Goal: Information Seeking & Learning: Learn about a topic

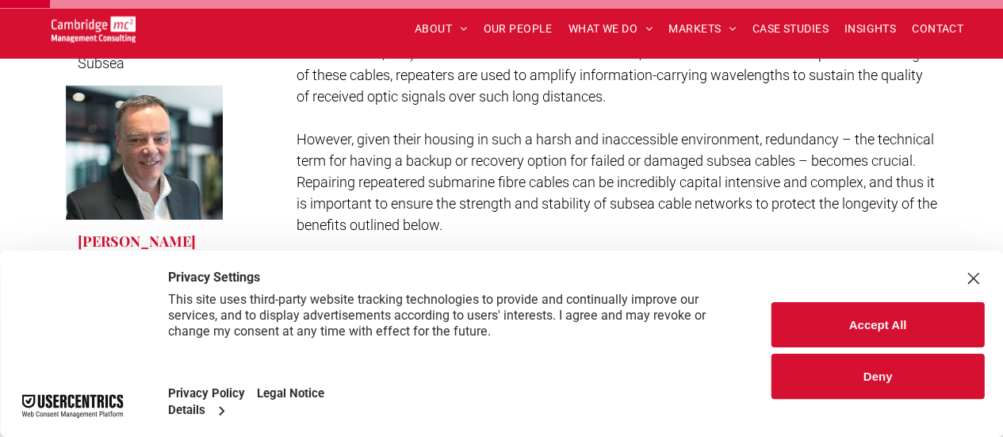
scroll to position [555, 0]
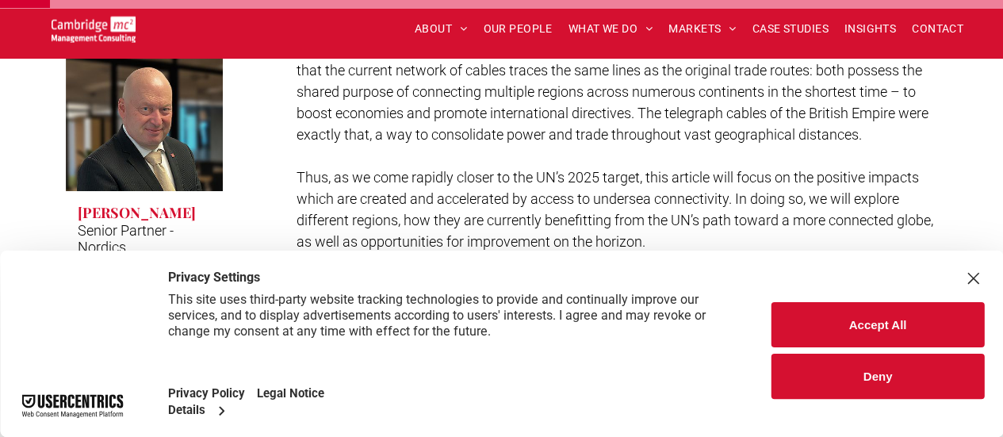
click at [905, 336] on button "Accept All" at bounding box center [877, 324] width 212 height 45
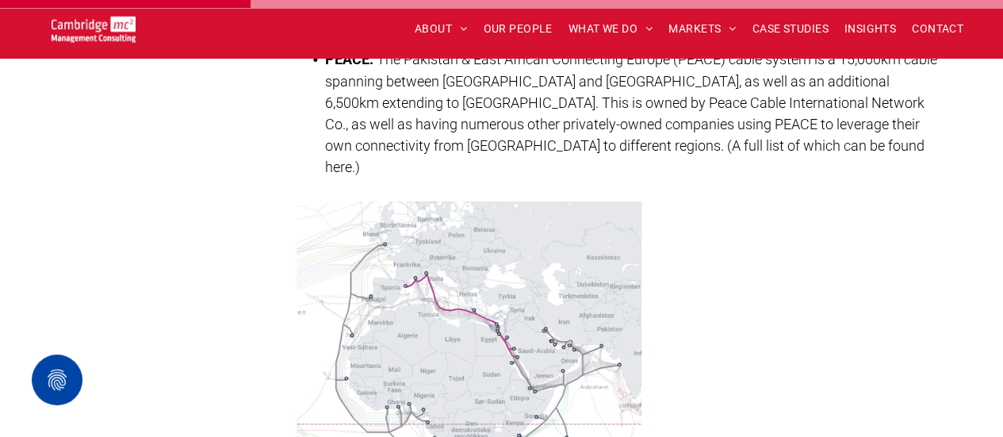
scroll to position [2537, 0]
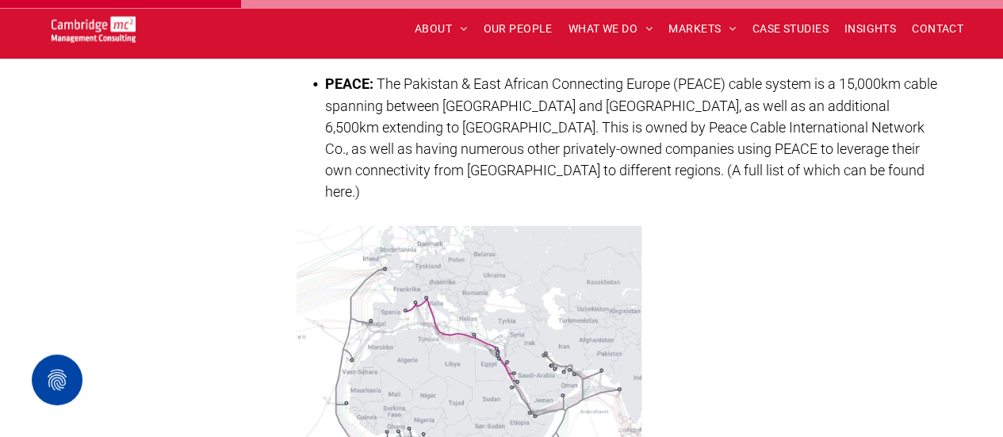
click at [537, 261] on img at bounding box center [468, 409] width 345 height 366
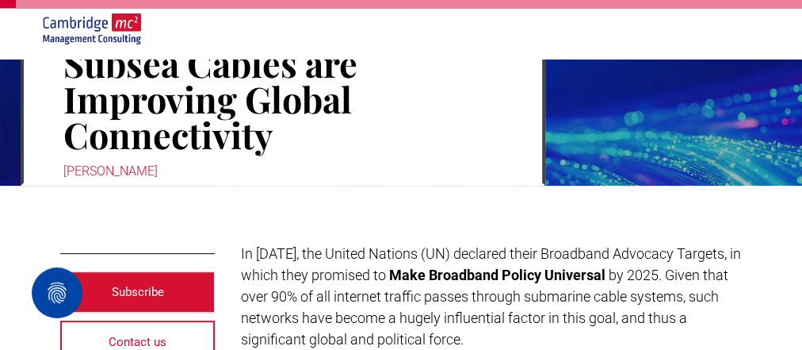
scroll to position [231, 0]
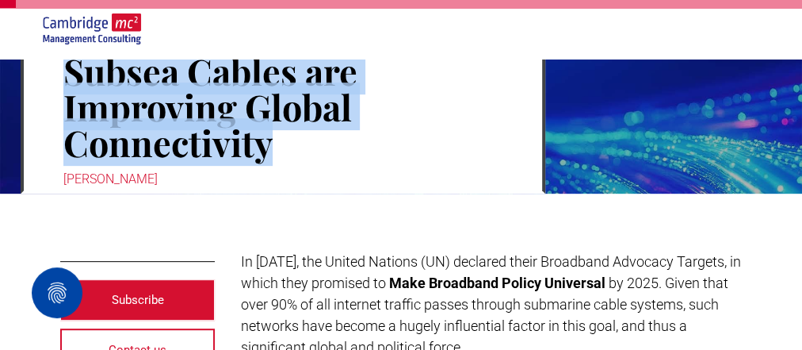
drag, startPoint x: 71, startPoint y: 71, endPoint x: 270, endPoint y: 151, distance: 214.2
click at [273, 152] on h1 "Making Waves: How Subsea Cables are Improving Global Connectivity" at bounding box center [282, 89] width 439 height 146
copy h1 "Subsea Cables are Improving Global Connectivity"
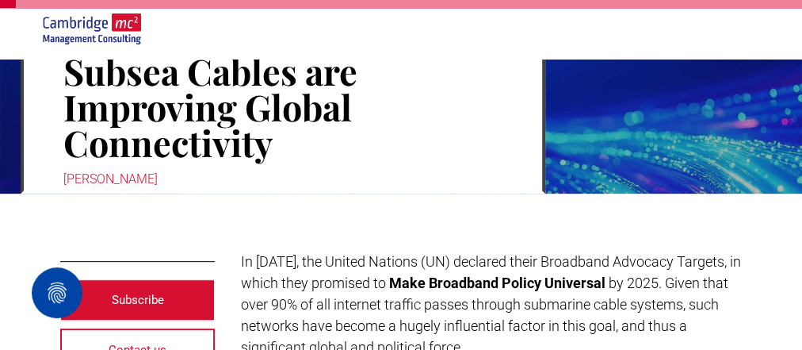
click at [325, 316] on span "by 2025. Given that over 90% of all internet traffic passes through submarine c…" at bounding box center [485, 314] width 488 height 81
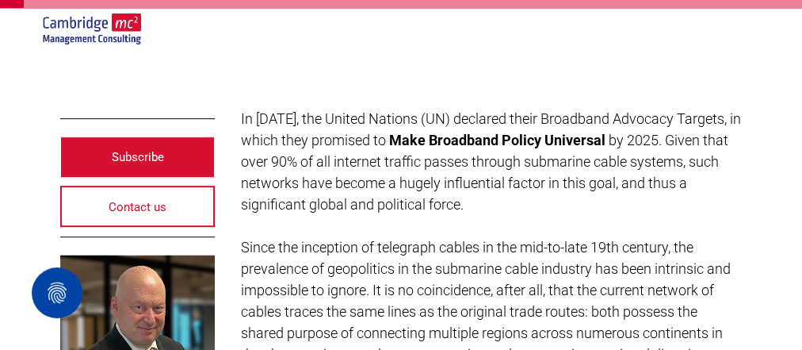
scroll to position [444, 0]
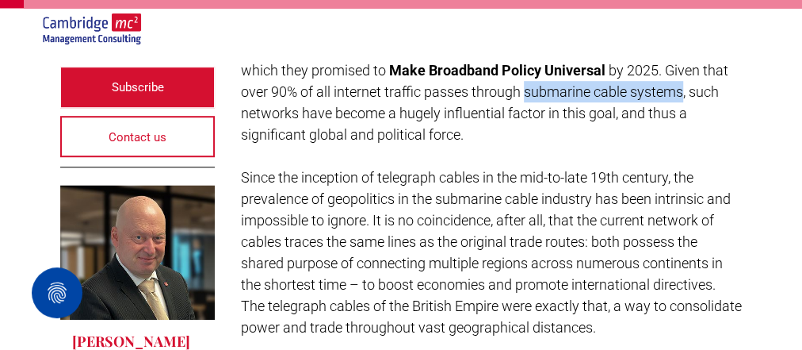
drag, startPoint x: 526, startPoint y: 94, endPoint x: 684, endPoint y: 98, distance: 157.8
click at [684, 98] on span "by 2025. Given that over 90% of all internet traffic passes through submarine c…" at bounding box center [485, 102] width 488 height 81
copy span "submarine cable systems"
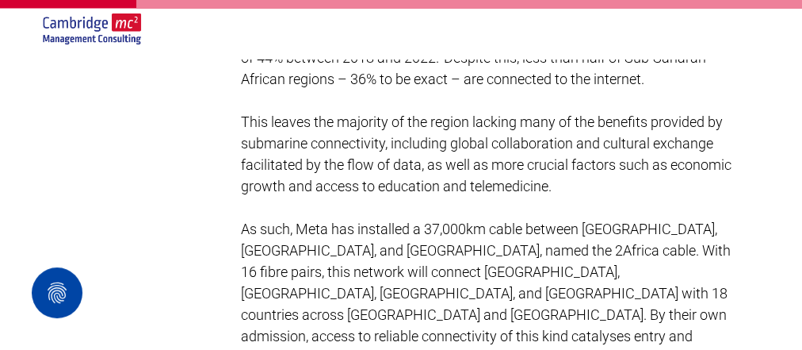
scroll to position [1966, 0]
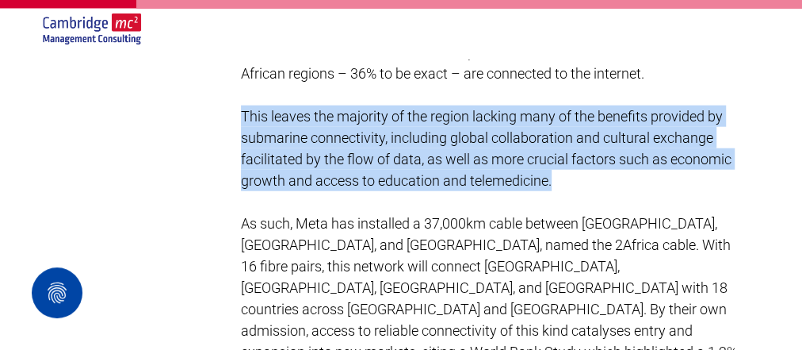
drag, startPoint x: 553, startPoint y: 178, endPoint x: 235, endPoint y: 118, distance: 324.2
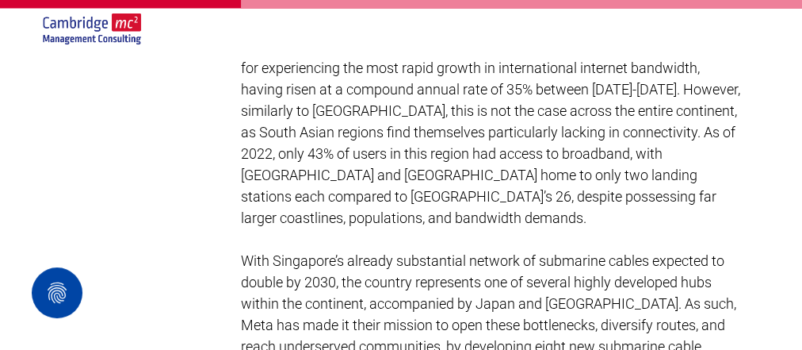
scroll to position [3552, 0]
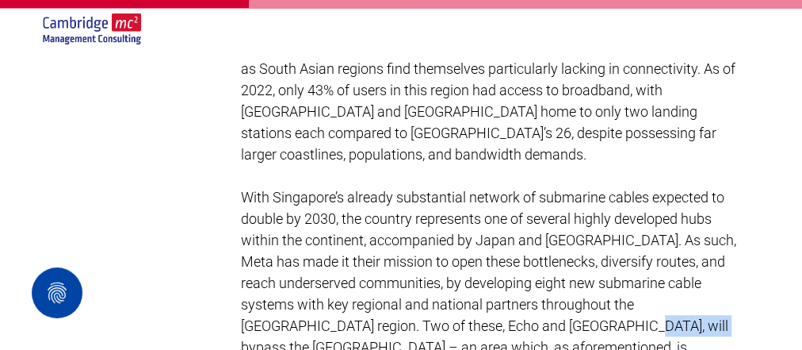
drag, startPoint x: 503, startPoint y: 214, endPoint x: 577, endPoint y: 216, distance: 73.7
click at [577, 216] on span "With Singapore’s already substantial network of submarine cables expected to do…" at bounding box center [488, 293] width 495 height 209
copy span "[GEOGRAPHIC_DATA]"
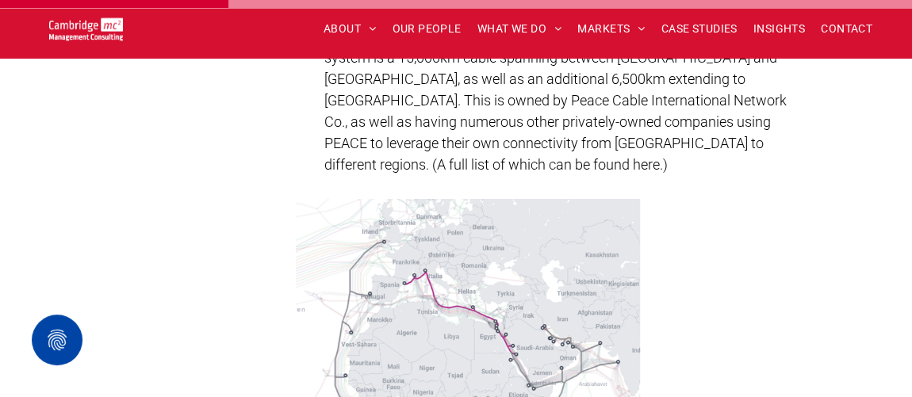
scroll to position [2924, 0]
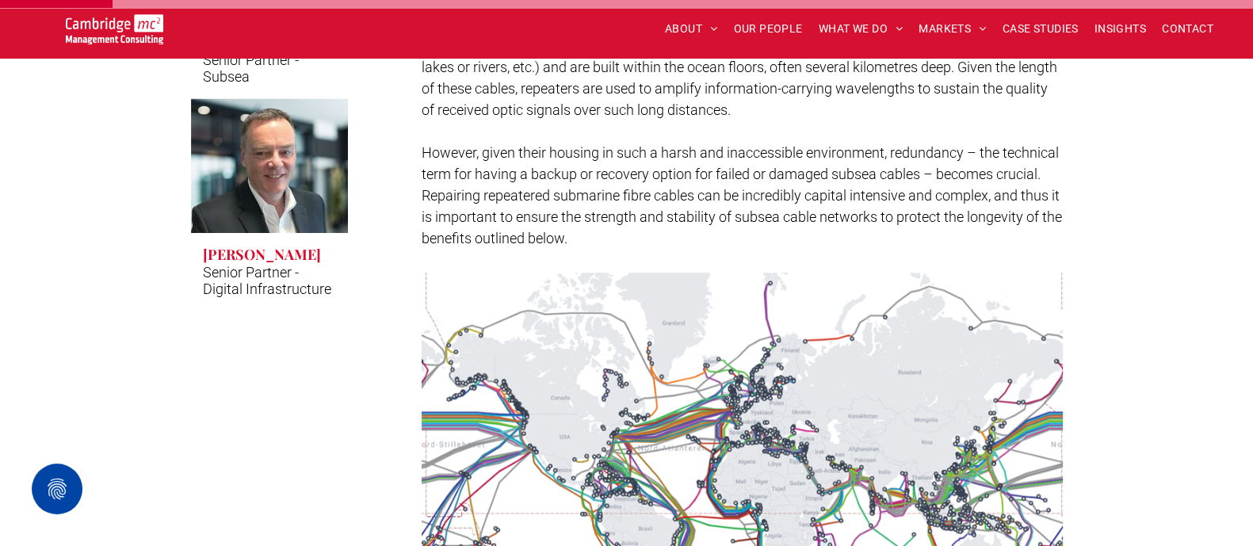
scroll to position [1041, 0]
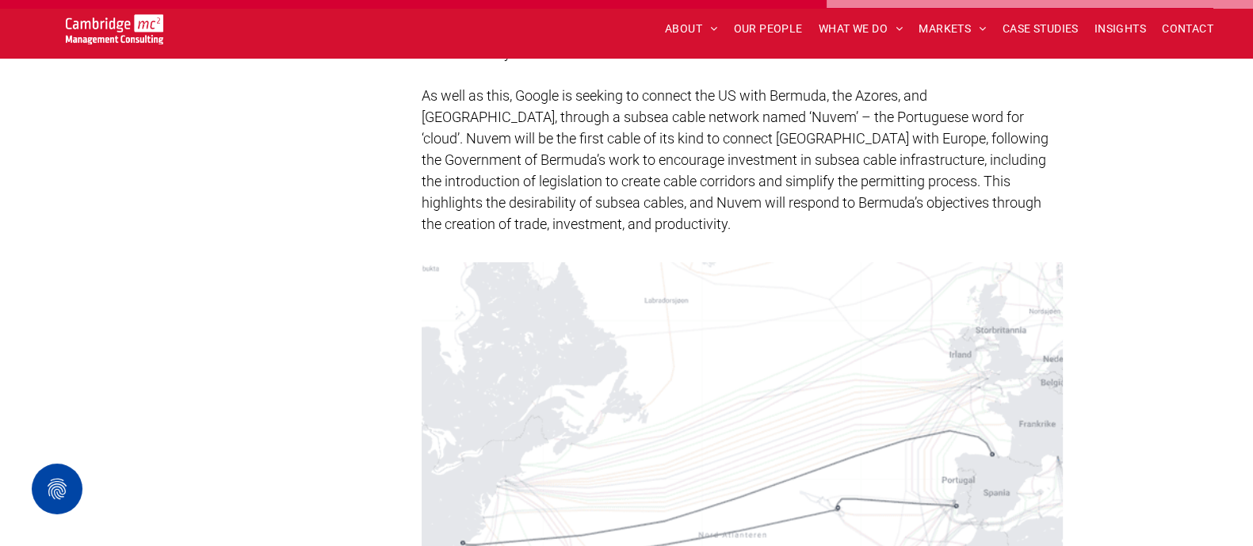
scroll to position [6711, 0]
